Goal: Task Accomplishment & Management: Complete application form

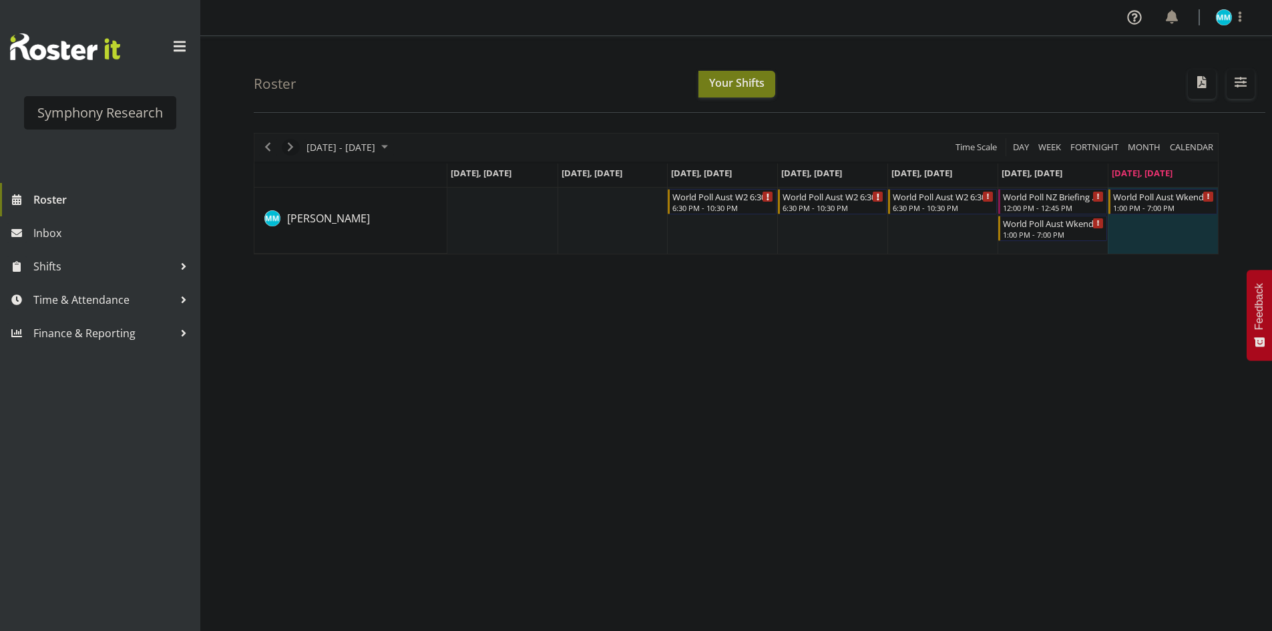
click at [296, 143] on span "Next" at bounding box center [290, 147] width 16 height 17
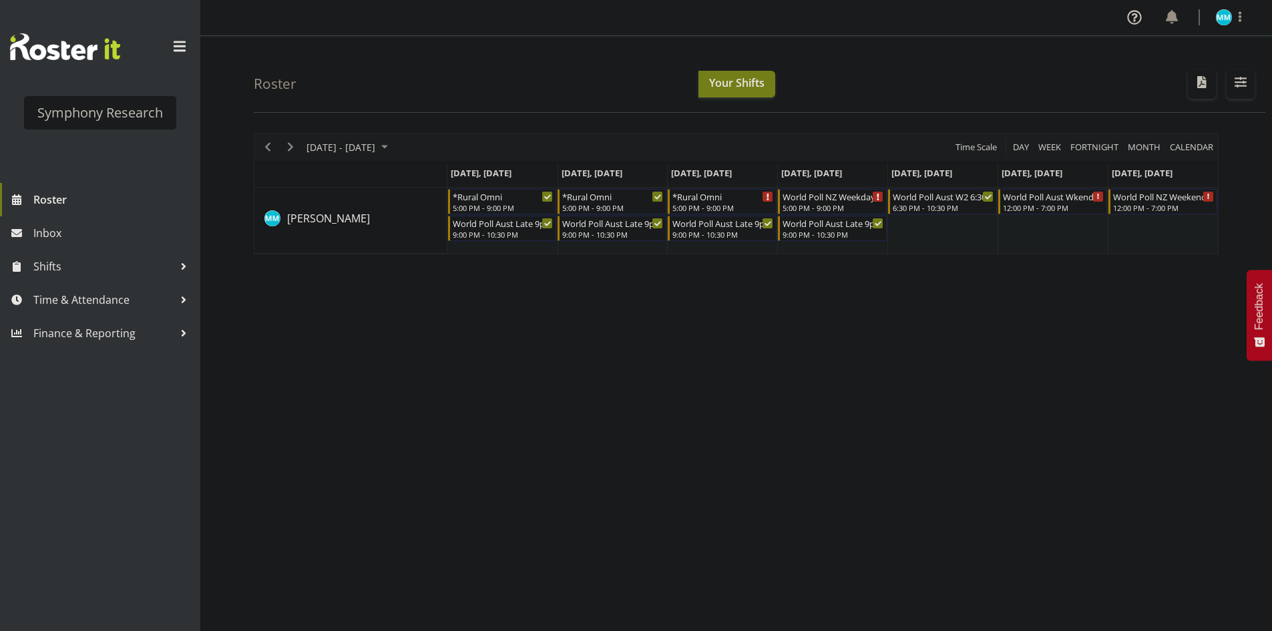
click at [731, 331] on div "August 18 - 24, 2025 Today Day Week Fortnight Month calendar Month Agenda Time …" at bounding box center [763, 390] width 1018 height 534
click at [647, 376] on div "August 18 - 24, 2025 Today Day Week Fortnight Month calendar Month Agenda Time …" at bounding box center [763, 390] width 1018 height 534
click at [561, 414] on div "August 18 - 24, 2025 Today Day Week Fortnight Month calendar Month Agenda Time …" at bounding box center [763, 390] width 1018 height 534
click at [742, 400] on div "August 18 - 24, 2025 Today Day Week Fortnight Month calendar Month Agenda Time …" at bounding box center [763, 390] width 1018 height 534
click at [91, 294] on span "Time & Attendance" at bounding box center [103, 300] width 140 height 20
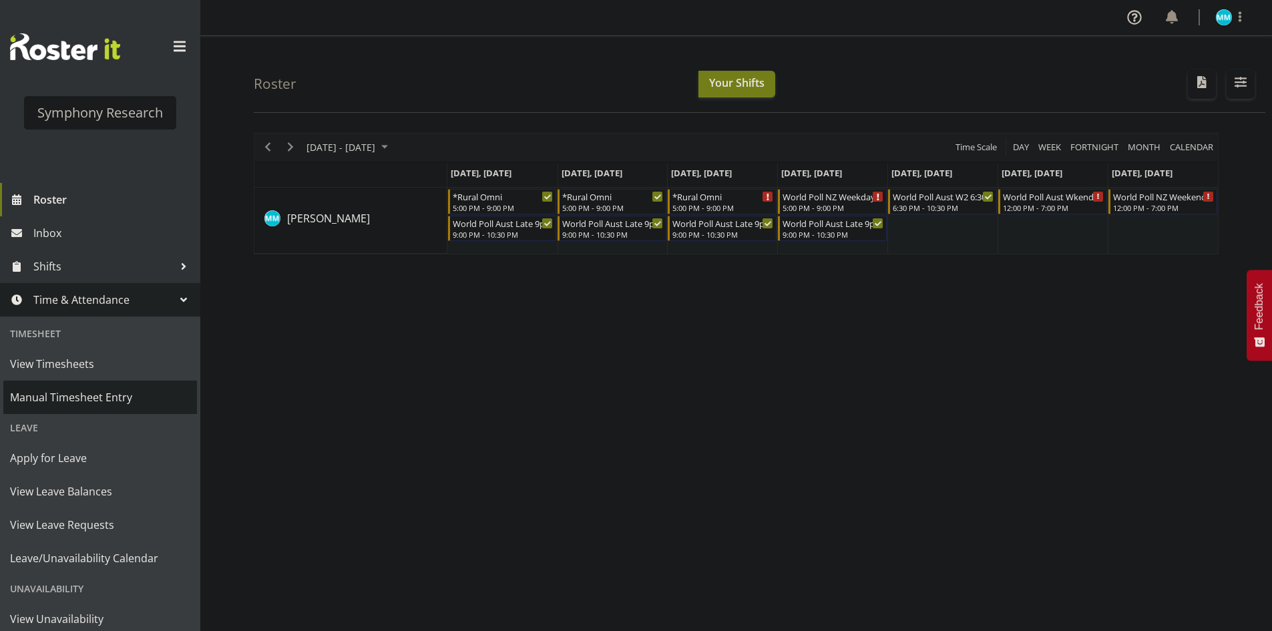
click at [100, 386] on link "Manual Timesheet Entry" at bounding box center [100, 396] width 194 height 33
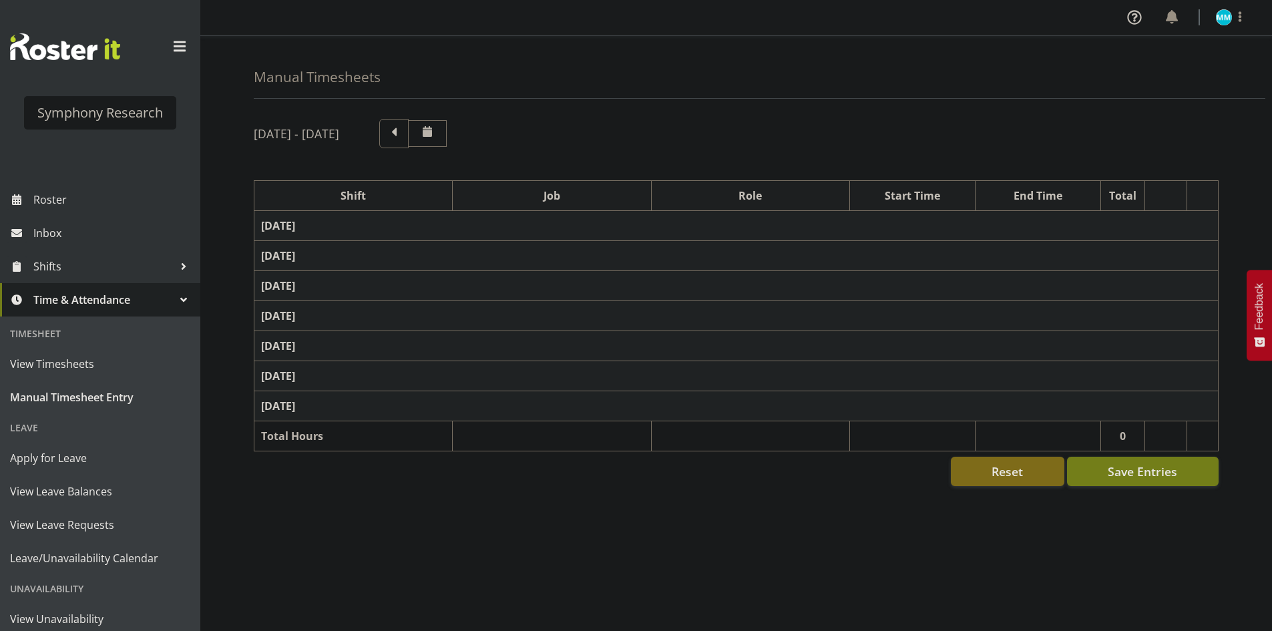
select select "48116"
select select "10239"
select select "47"
select select "56692"
select select "10499"
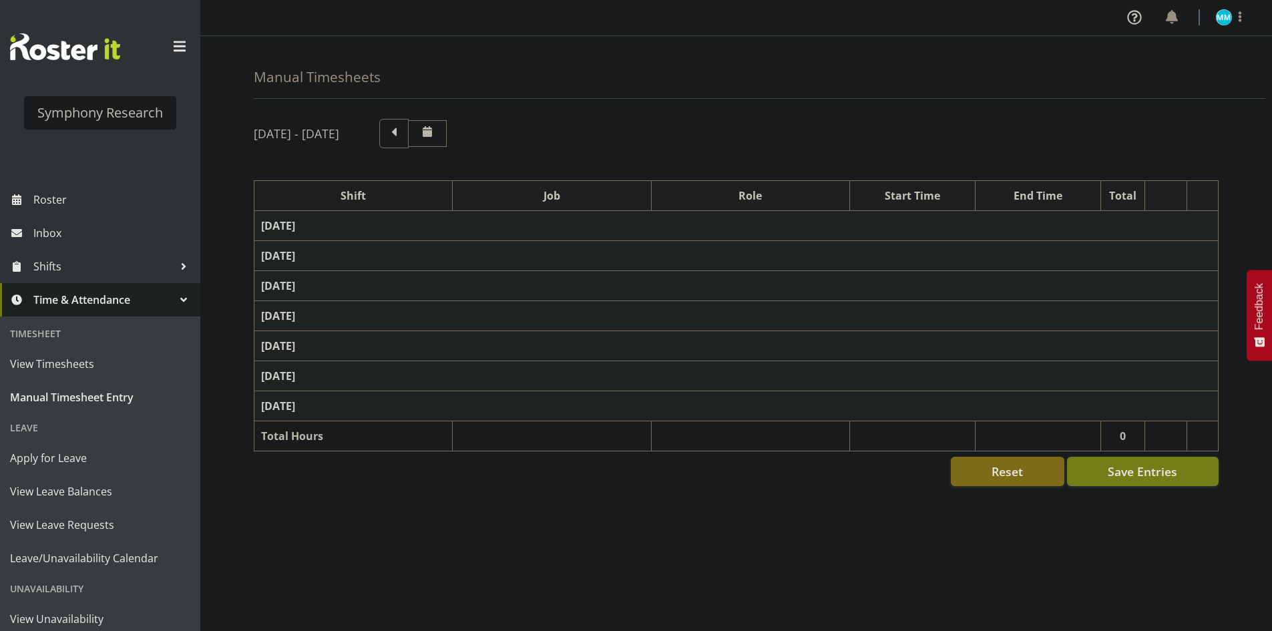
select select "47"
select select "56692"
select select "10499"
select select "47"
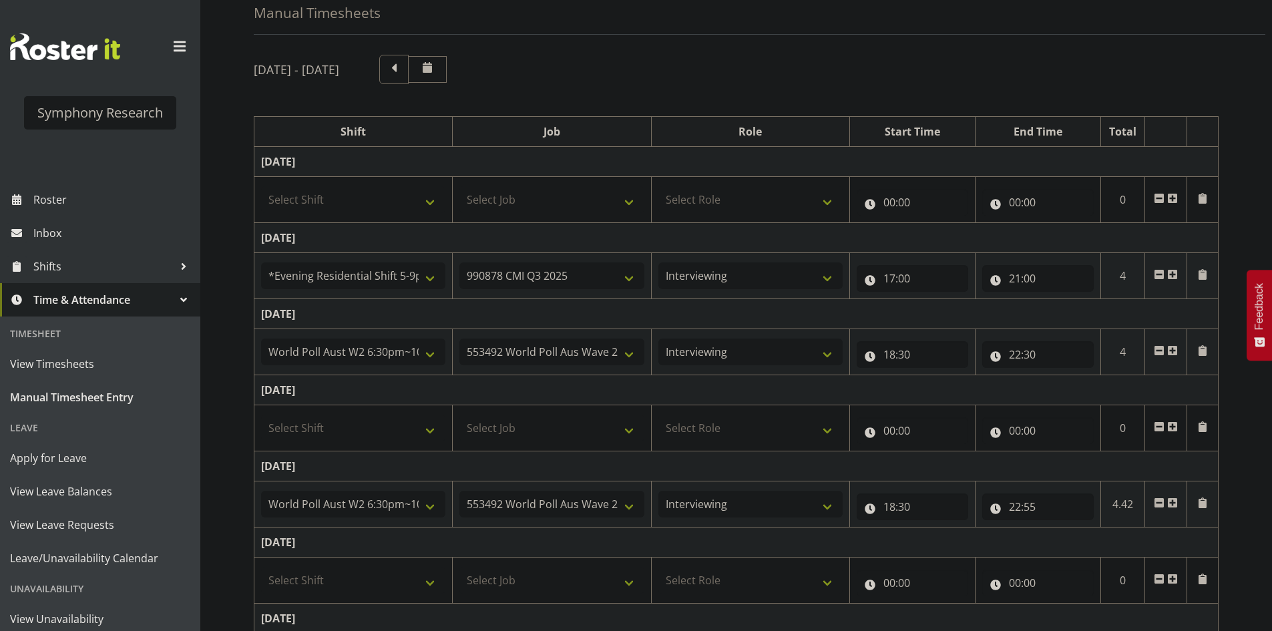
scroll to position [198, 0]
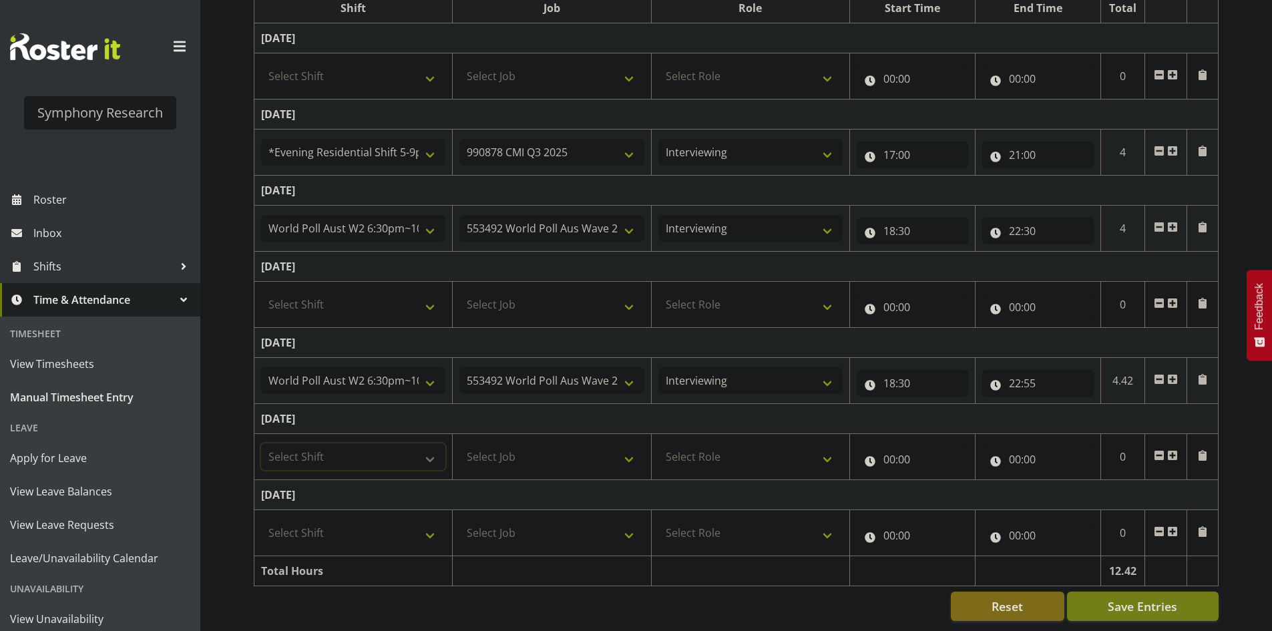
click at [367, 443] on select "Select Shift !!Project Briefing (Job to be assigned) !!Weekend Residential (Ros…" at bounding box center [353, 456] width 184 height 27
select select "11547"
click at [261, 443] on select "Select Shift !!Project Briefing (Job to be assigned) !!Weekend Residential (Ros…" at bounding box center [353, 456] width 184 height 27
click at [540, 445] on select "Select Job 550060 IF Admin 553492 World Poll Aus Wave 2 Main 2025 553493 World …" at bounding box center [551, 456] width 184 height 27
select select "10499"
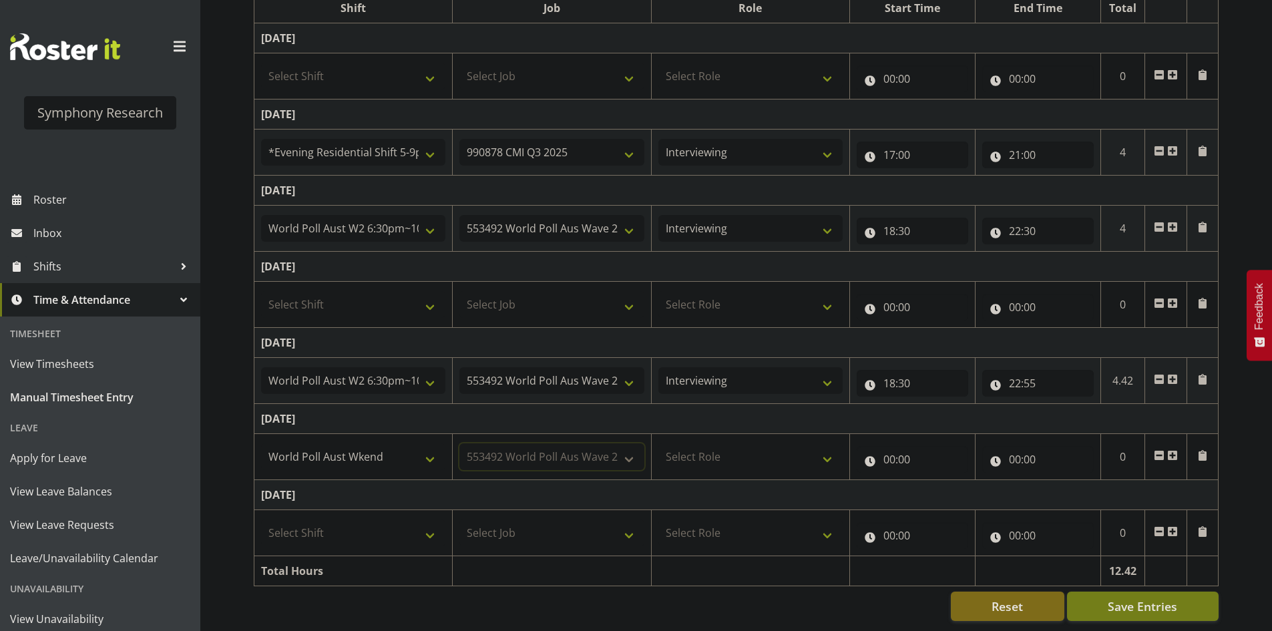
click at [459, 443] on select "Select Job 550060 IF Admin 553492 World Poll Aus Wave 2 Main 2025 553493 World …" at bounding box center [551, 456] width 184 height 27
click at [730, 443] on select "Select Role Briefing Interviewing" at bounding box center [750, 456] width 184 height 27
select select "47"
click at [658, 443] on select "Select Role Briefing Interviewing" at bounding box center [750, 456] width 184 height 27
click at [890, 446] on input "00:00" at bounding box center [911, 459] width 111 height 27
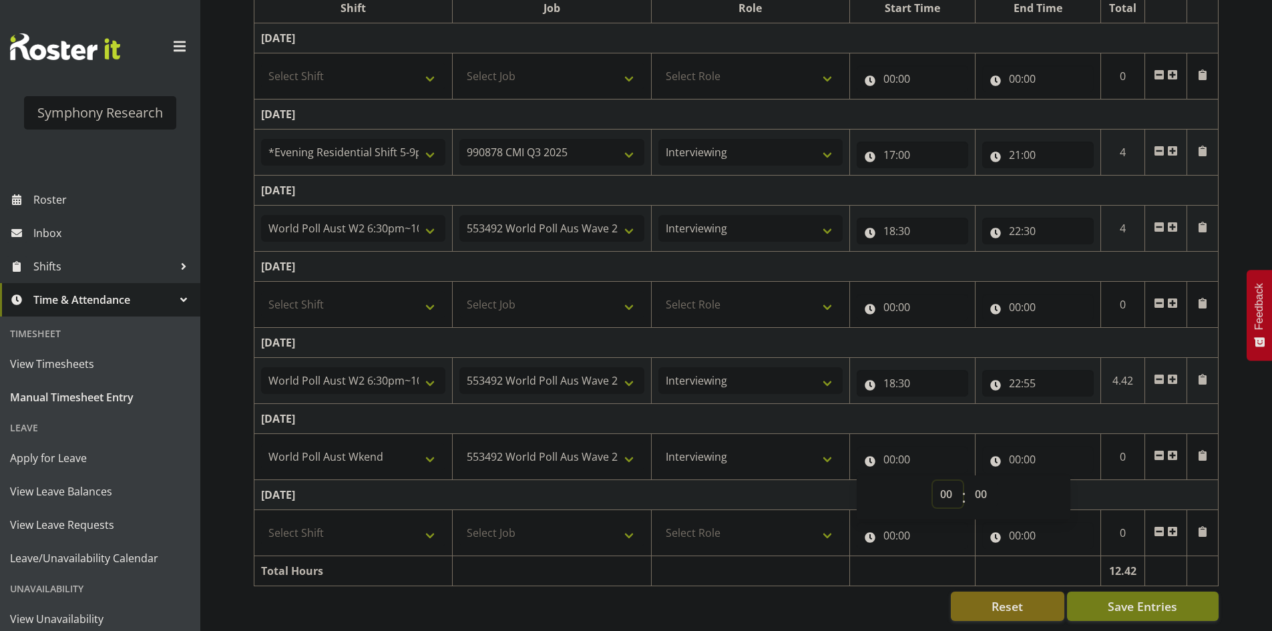
click at [945, 485] on select "00 01 02 03 04 05 06 07 08 09 10 11 12 13 14 15 16 17 18 19 20 21 22 23" at bounding box center [947, 494] width 30 height 27
select select "12"
click at [932, 481] on select "00 01 02 03 04 05 06 07 08 09 10 11 12 13 14 15 16 17 18 19 20 21 22 23" at bounding box center [947, 494] width 30 height 27
type input "12:00"
click at [1013, 448] on input "00:00" at bounding box center [1037, 459] width 111 height 27
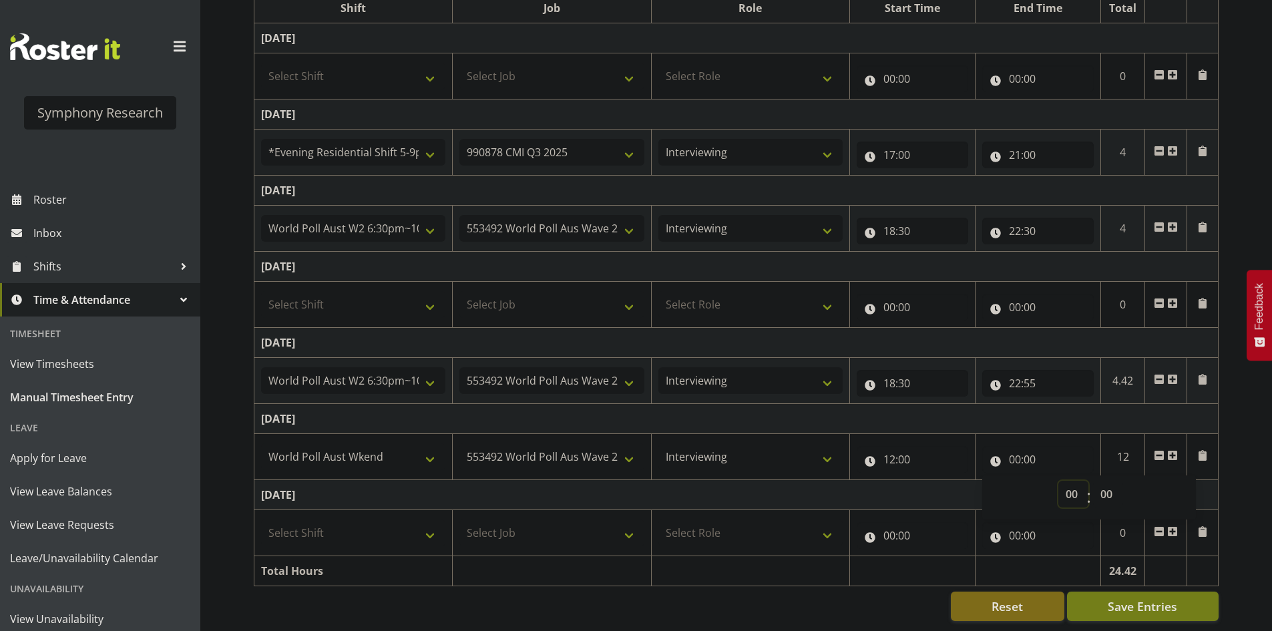
click at [1073, 491] on select "00 01 02 03 04 05 06 07 08 09 10 11 12 13 14 15 16 17 18 19 20 21 22 23" at bounding box center [1073, 494] width 30 height 27
click at [1010, 448] on input "00:00" at bounding box center [1037, 459] width 111 height 27
click at [1017, 453] on input "00:00" at bounding box center [1037, 459] width 111 height 27
click at [1069, 481] on select "00 01 02 03 04 05 06 07 08 09 10 11 12 13 14 15 16 17 18 19 20 21 22 23" at bounding box center [1073, 494] width 30 height 27
select select "16"
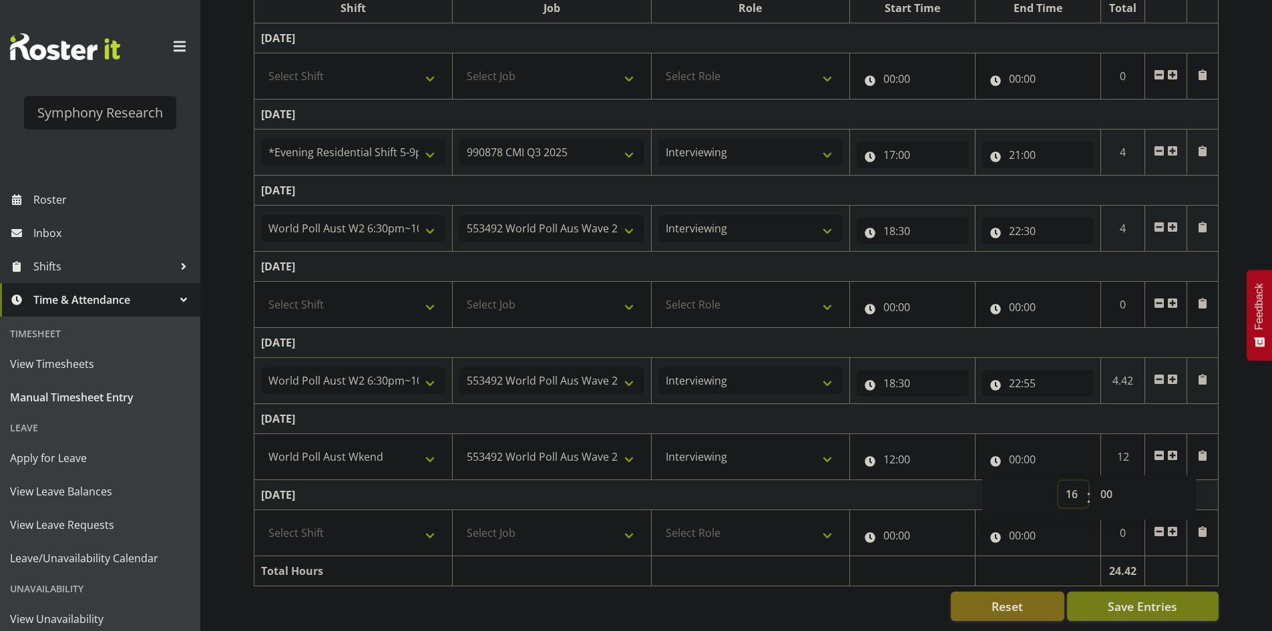
click at [1058, 481] on select "00 01 02 03 04 05 06 07 08 09 10 11 12 13 14 15 16 17 18 19 20 21 22 23" at bounding box center [1073, 494] width 30 height 27
type input "16:00"
click at [1035, 447] on input "16:00" at bounding box center [1037, 459] width 111 height 27
click at [1038, 455] on input "16:00" at bounding box center [1037, 459] width 111 height 27
click at [1095, 481] on select "00 01 02 03 04 05 06 07 08 09 10 11 12 13 14 15 16 17 18 19 20 21 22 23 24 25 2…" at bounding box center [1108, 494] width 30 height 27
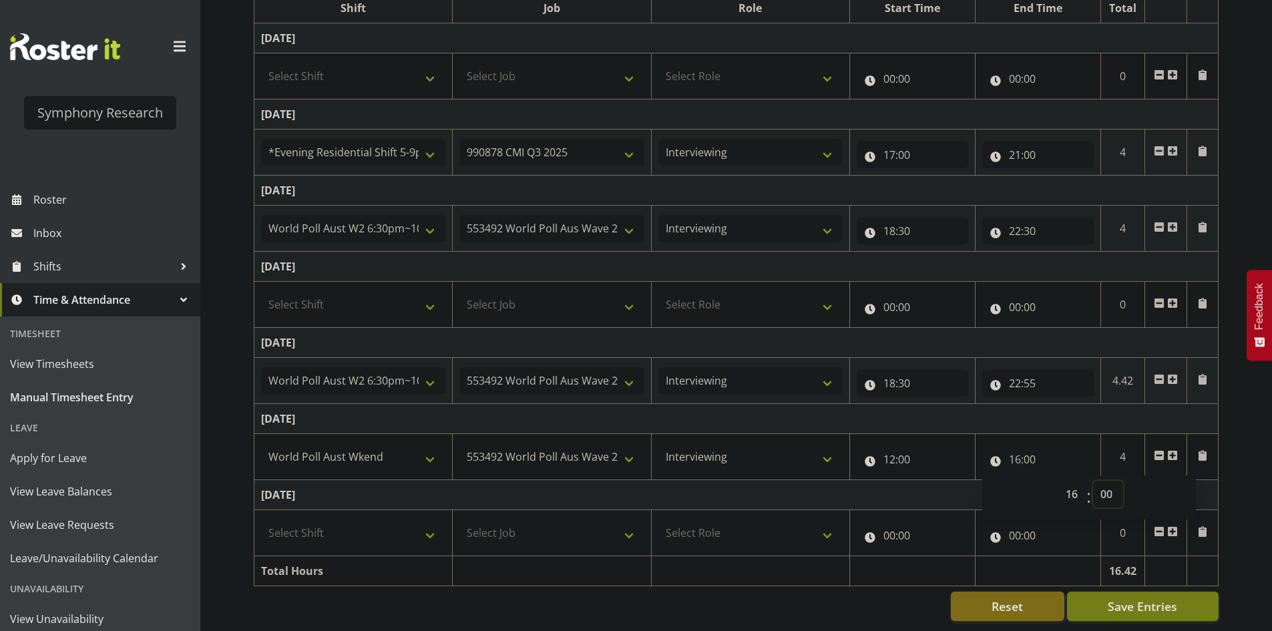
select select "3"
click at [1093, 481] on select "00 01 02 03 04 05 06 07 08 09 10 11 12 13 14 15 16 17 18 19 20 21 22 23 24 25 2…" at bounding box center [1108, 494] width 30 height 27
type input "16:03"
click at [1175, 450] on span at bounding box center [1172, 455] width 11 height 11
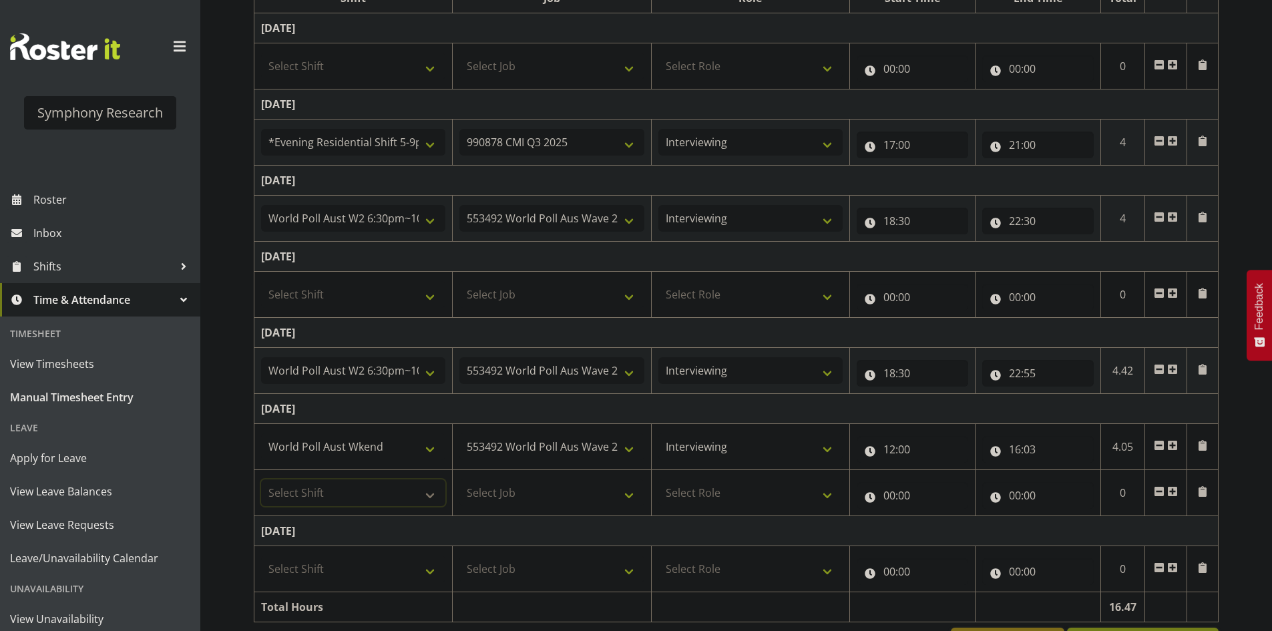
click at [352, 494] on select "Select Shift !!Project Briefing (Job to be assigned) !!Weekend Residential (Ros…" at bounding box center [353, 492] width 184 height 27
select select "11547"
click at [261, 479] on select "Select Shift !!Project Briefing (Job to be assigned) !!Weekend Residential (Ros…" at bounding box center [353, 492] width 184 height 27
click at [509, 489] on select "Select Job 550060 IF Admin 553492 World Poll Aus Wave 2 Main 2025 553493 World …" at bounding box center [551, 492] width 184 height 27
select select "10499"
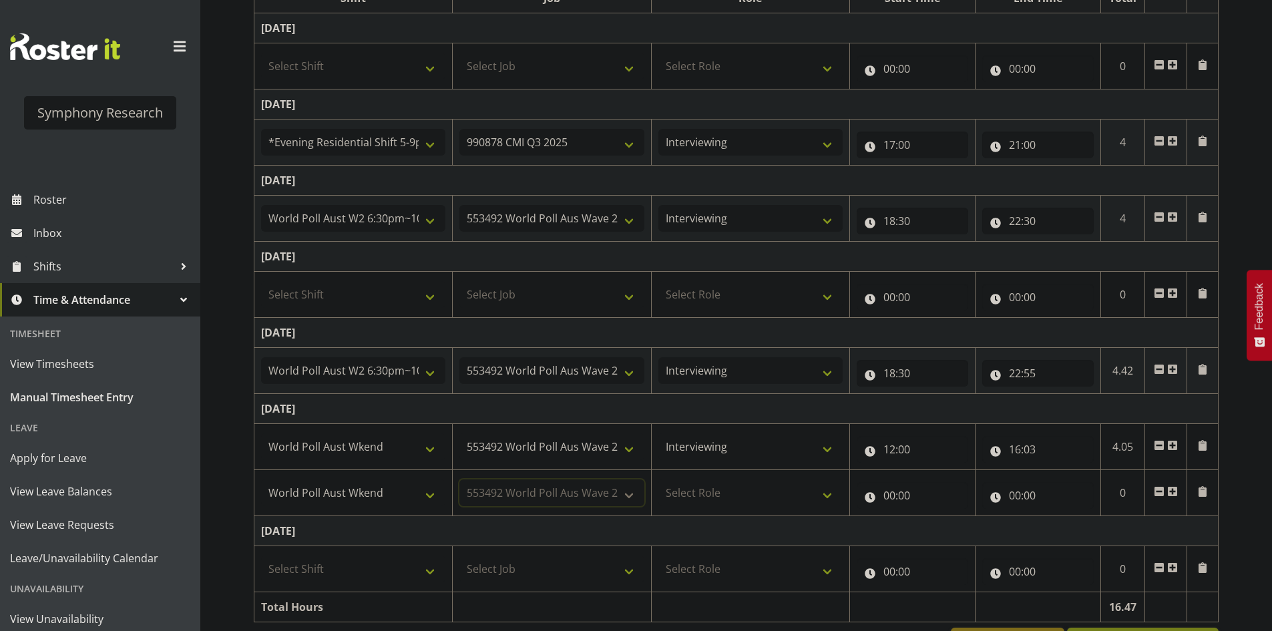
click at [459, 479] on select "Select Job 550060 IF Admin 553492 World Poll Aus Wave 2 Main 2025 553493 World …" at bounding box center [551, 492] width 184 height 27
click at [747, 481] on select "Select Role Briefing Interviewing" at bounding box center [750, 492] width 184 height 27
select select "47"
click at [658, 479] on select "Select Role Briefing Interviewing" at bounding box center [750, 492] width 184 height 27
click at [896, 495] on input "00:00" at bounding box center [911, 495] width 111 height 27
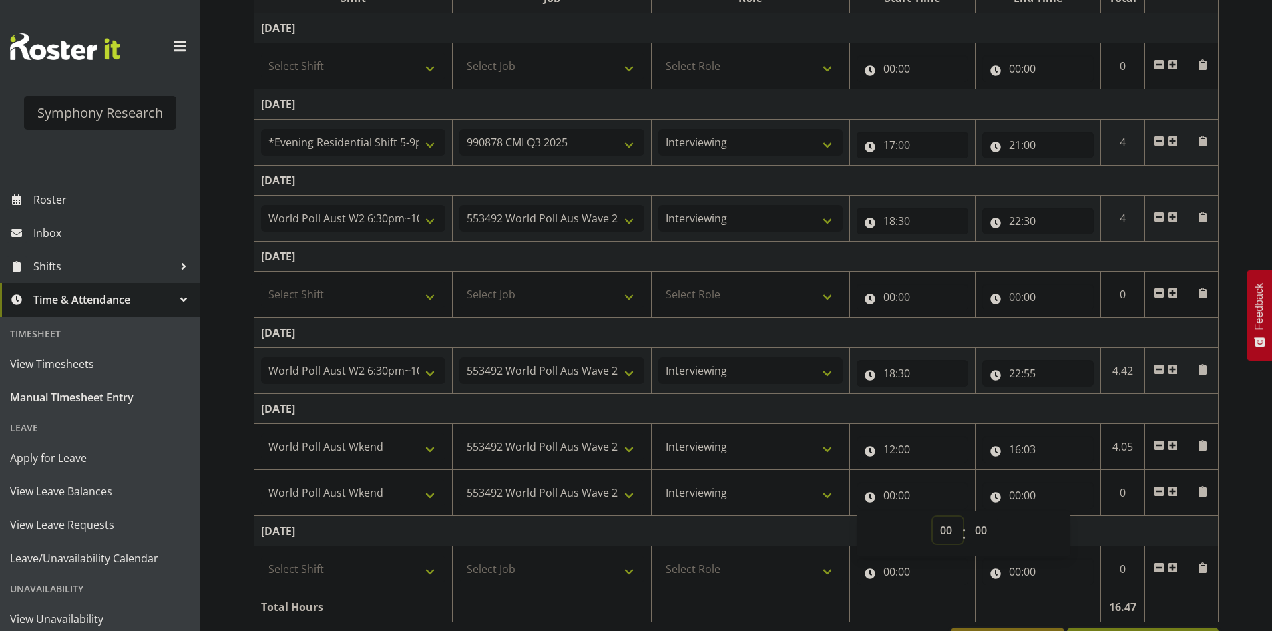
click at [943, 521] on select "00 01 02 03 04 05 06 07 08 09 10 11 12 13 14 15 16 17 18 19 20 21 22 23" at bounding box center [947, 530] width 30 height 27
select select "16"
click at [932, 517] on select "00 01 02 03 04 05 06 07 08 09 10 11 12 13 14 15 16 17 18 19 20 21 22 23" at bounding box center [947, 530] width 30 height 27
type input "16:00"
click at [918, 492] on input "16:00" at bounding box center [911, 495] width 111 height 27
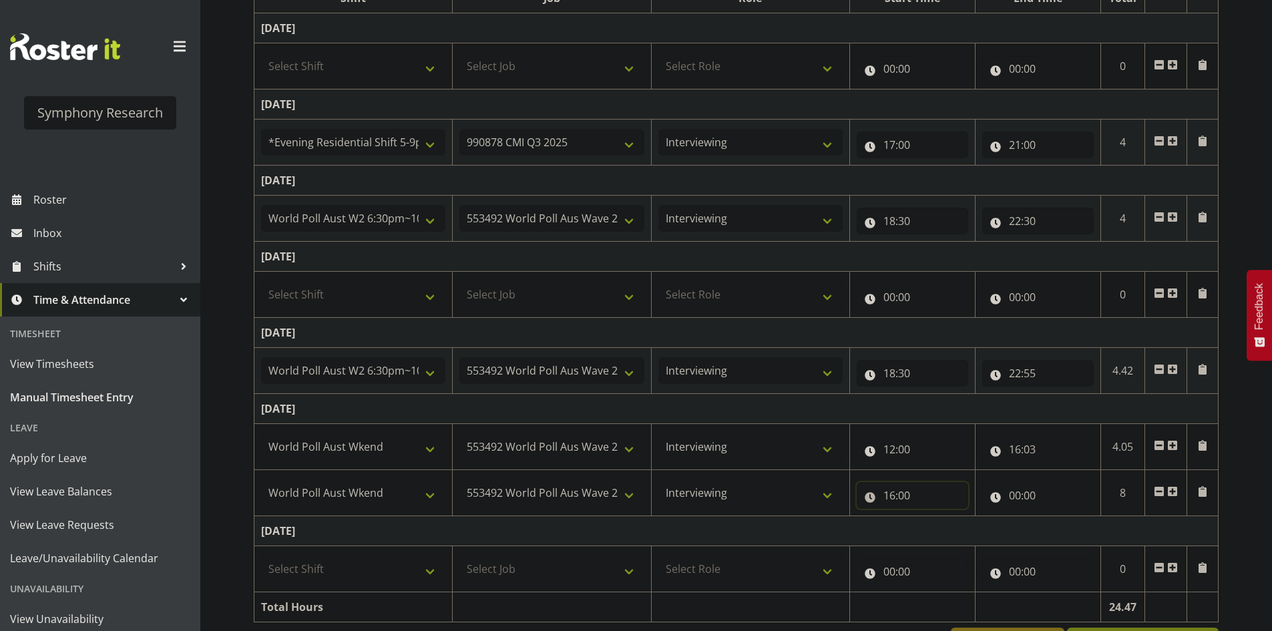
click at [918, 497] on input "16:00" at bounding box center [911, 495] width 111 height 27
click at [967, 523] on select "00 01 02 03 04 05 06 07 08 09 10 11 12 13 14 15 16 17 18 19 20 21 22 23 24 25 2…" at bounding box center [982, 530] width 30 height 27
select select "33"
click at [967, 517] on select "00 01 02 03 04 05 06 07 08 09 10 11 12 13 14 15 16 17 18 19 20 21 22 23 24 25 2…" at bounding box center [982, 530] width 30 height 27
type input "16:33"
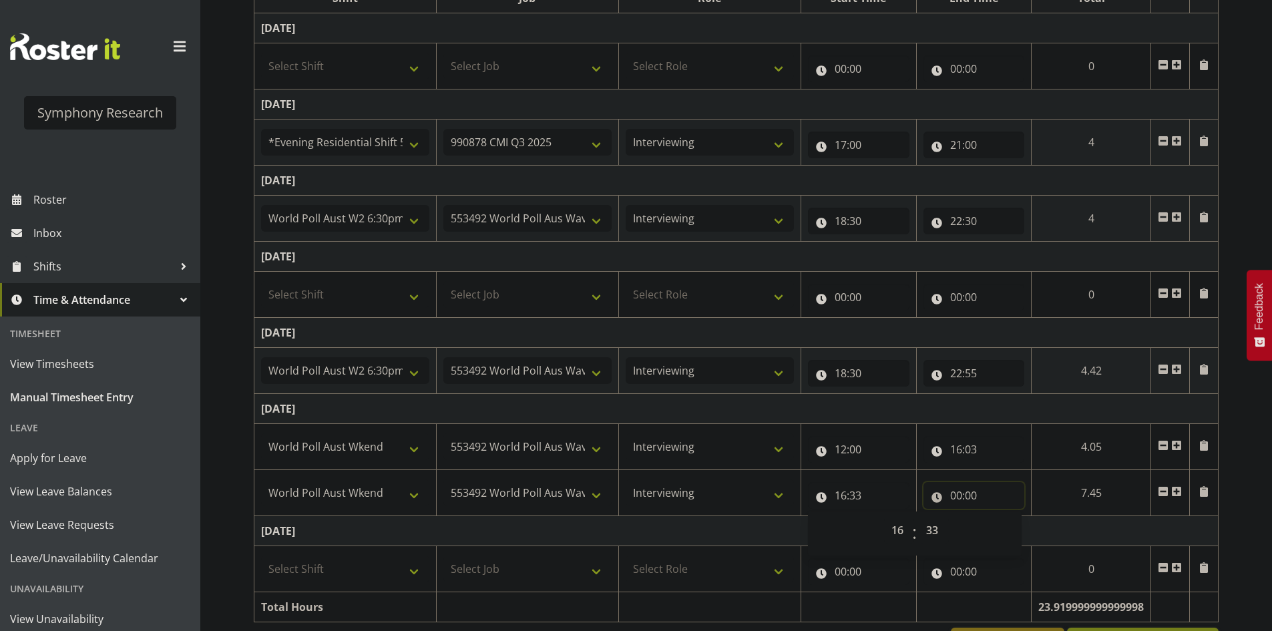
click at [956, 495] on input "00:00" at bounding box center [973, 495] width 101 height 27
click at [957, 495] on input "00:00" at bounding box center [973, 495] width 101 height 27
click at [958, 498] on input "00:00" at bounding box center [973, 495] width 101 height 27
click at [1013, 534] on select "00 01 02 03 04 05 06 07 08 09 10 11 12 13 14 15 16 17 18 19 20 21 22 23" at bounding box center [1014, 530] width 30 height 27
select select "19"
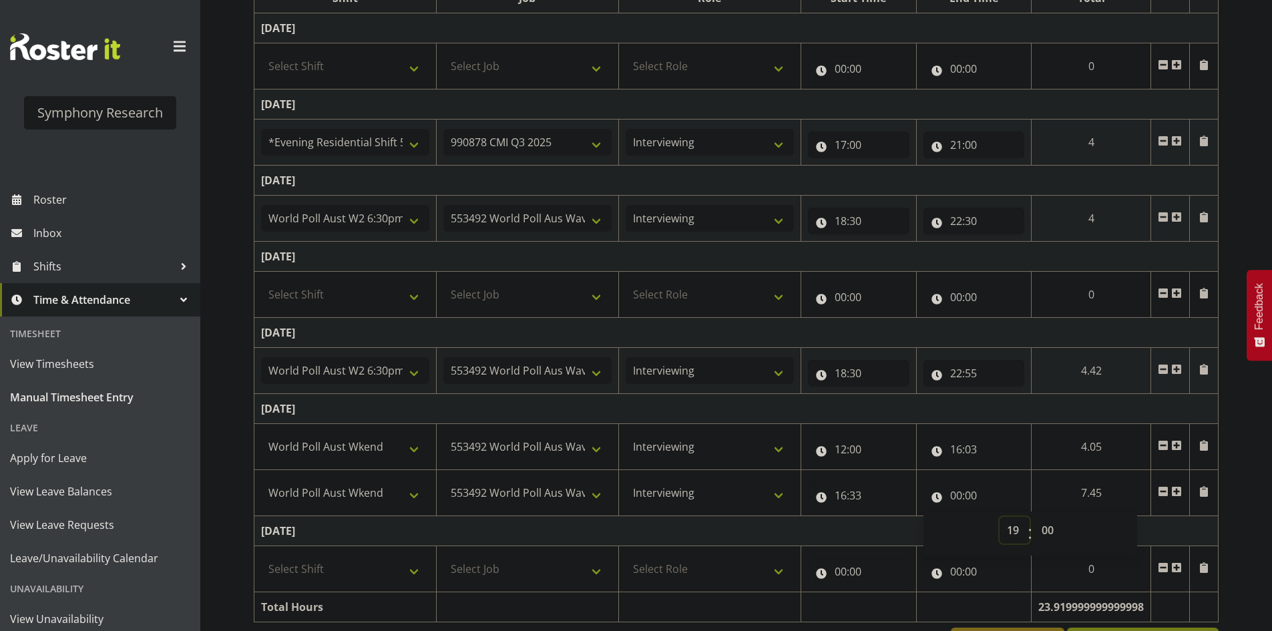
click at [999, 517] on select "00 01 02 03 04 05 06 07 08 09 10 11 12 13 14 15 16 17 18 19 20 21 22 23" at bounding box center [1014, 530] width 30 height 27
type input "19:00"
click at [976, 408] on td "[DATE]" at bounding box center [736, 409] width 964 height 30
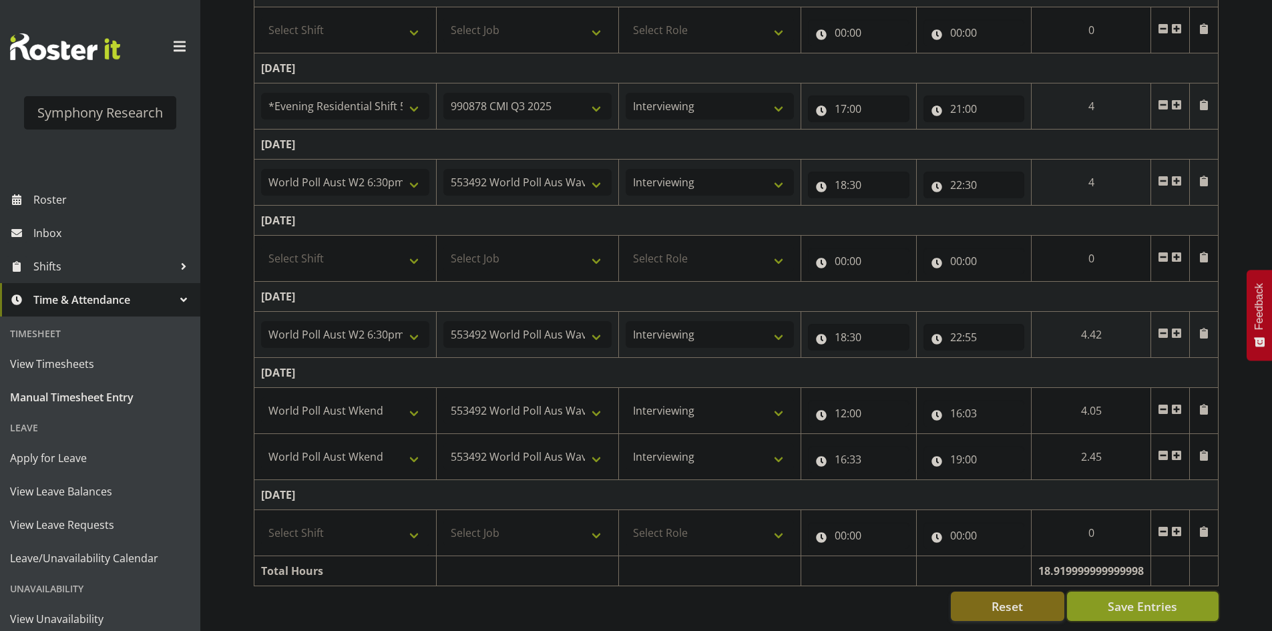
click at [1116, 597] on span "Save Entries" at bounding box center [1141, 605] width 69 height 17
click at [55, 204] on span "Roster" at bounding box center [113, 200] width 160 height 20
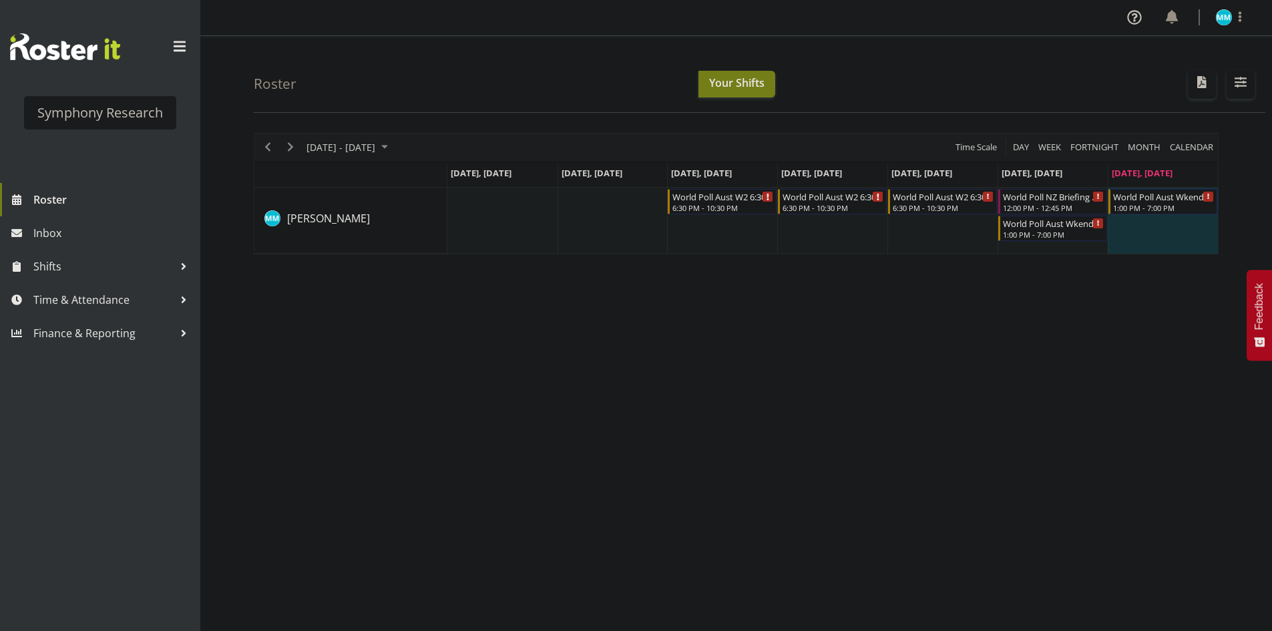
drag, startPoint x: 567, startPoint y: 335, endPoint x: 540, endPoint y: 323, distance: 29.9
click at [564, 336] on div "[DATE] - [DATE] [DATE] Day Week Fortnight Month calendar Month Agenda Time Scal…" at bounding box center [763, 390] width 1018 height 534
